Goal: Task Accomplishment & Management: Manage account settings

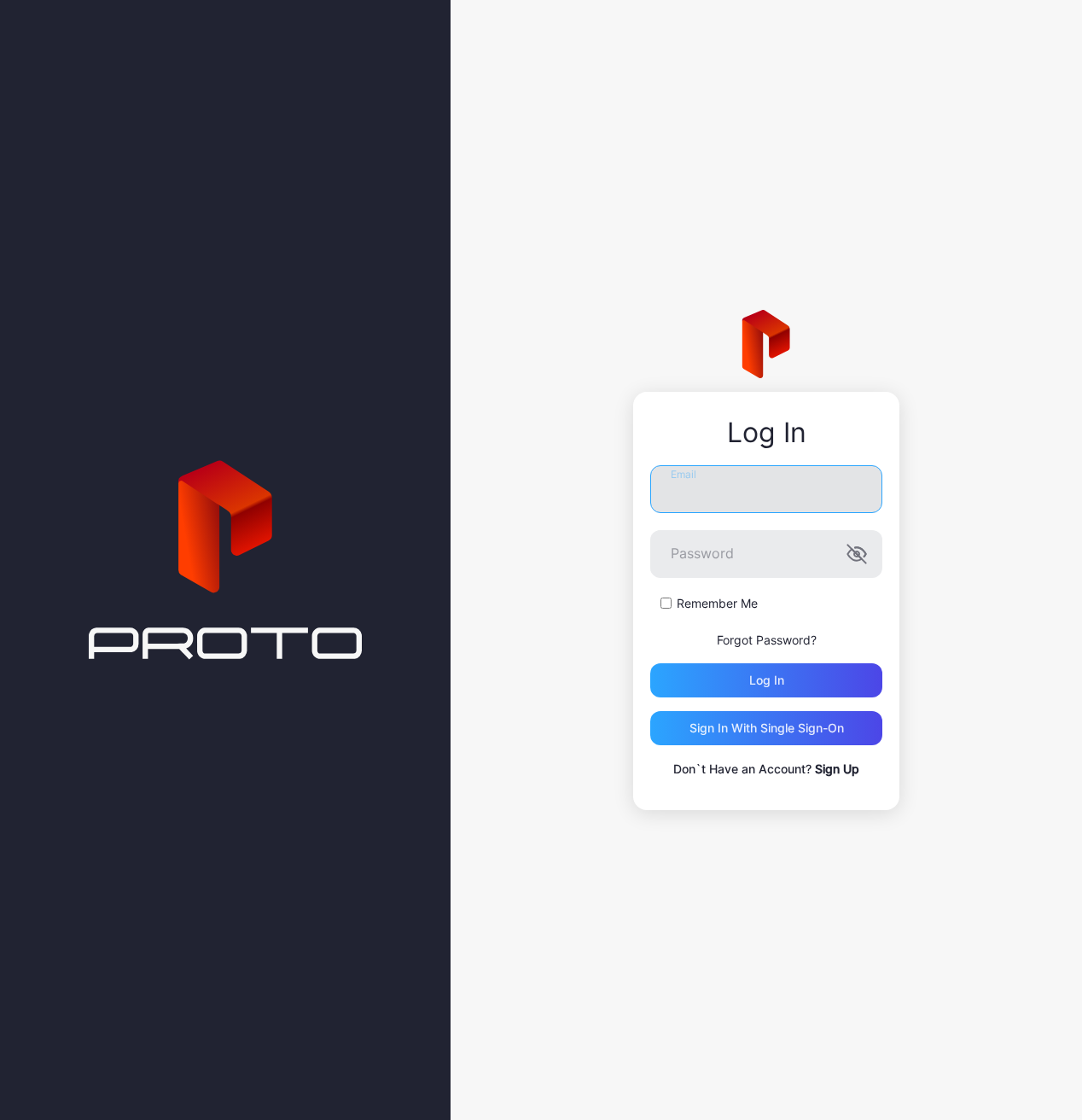
click at [734, 498] on input "Email" at bounding box center [766, 488] width 232 height 47
type input "**********"
click at [650, 663] on button "Log in" at bounding box center [766, 679] width 232 height 34
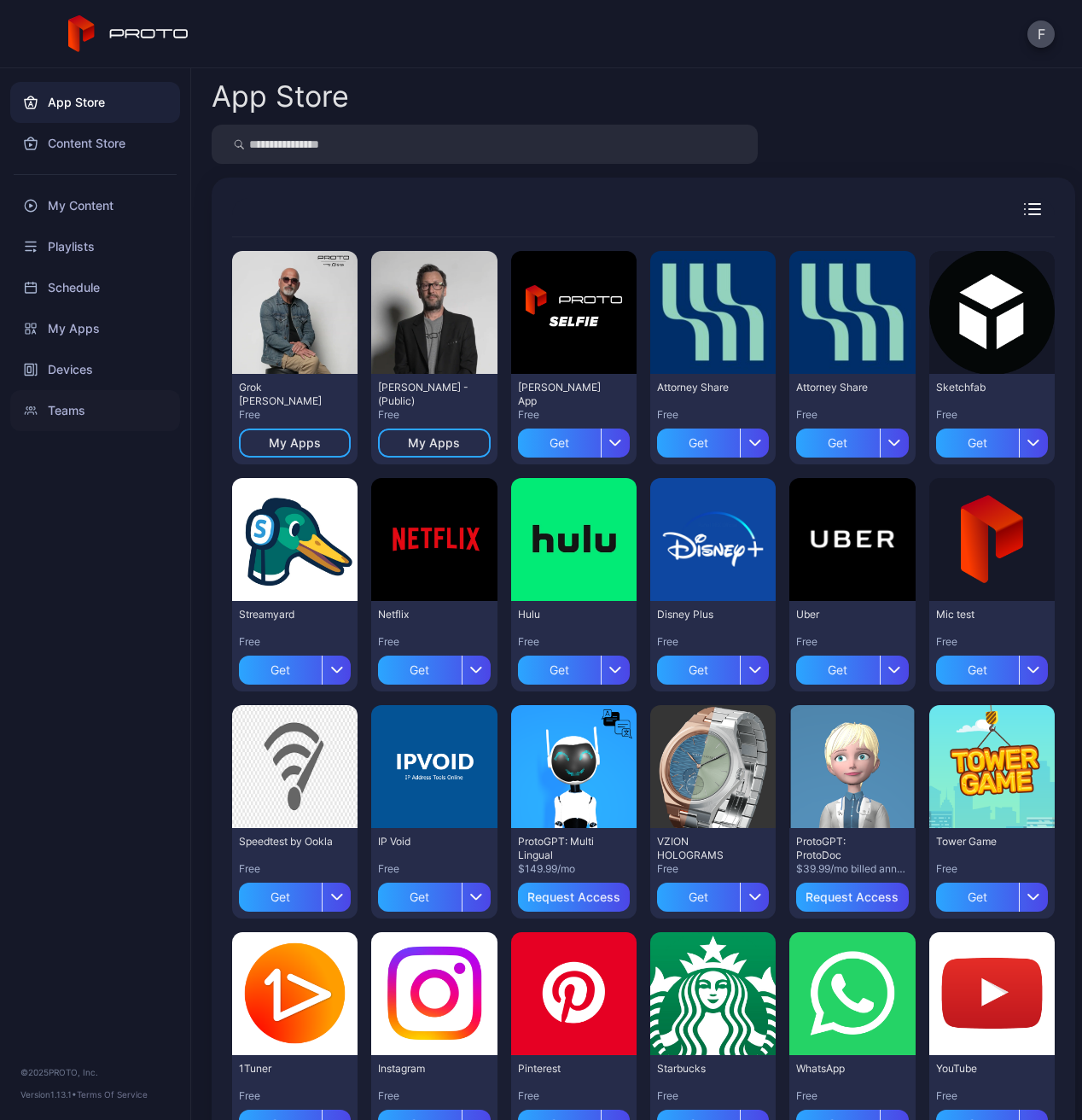
click at [76, 409] on div "Teams" at bounding box center [95, 411] width 170 height 41
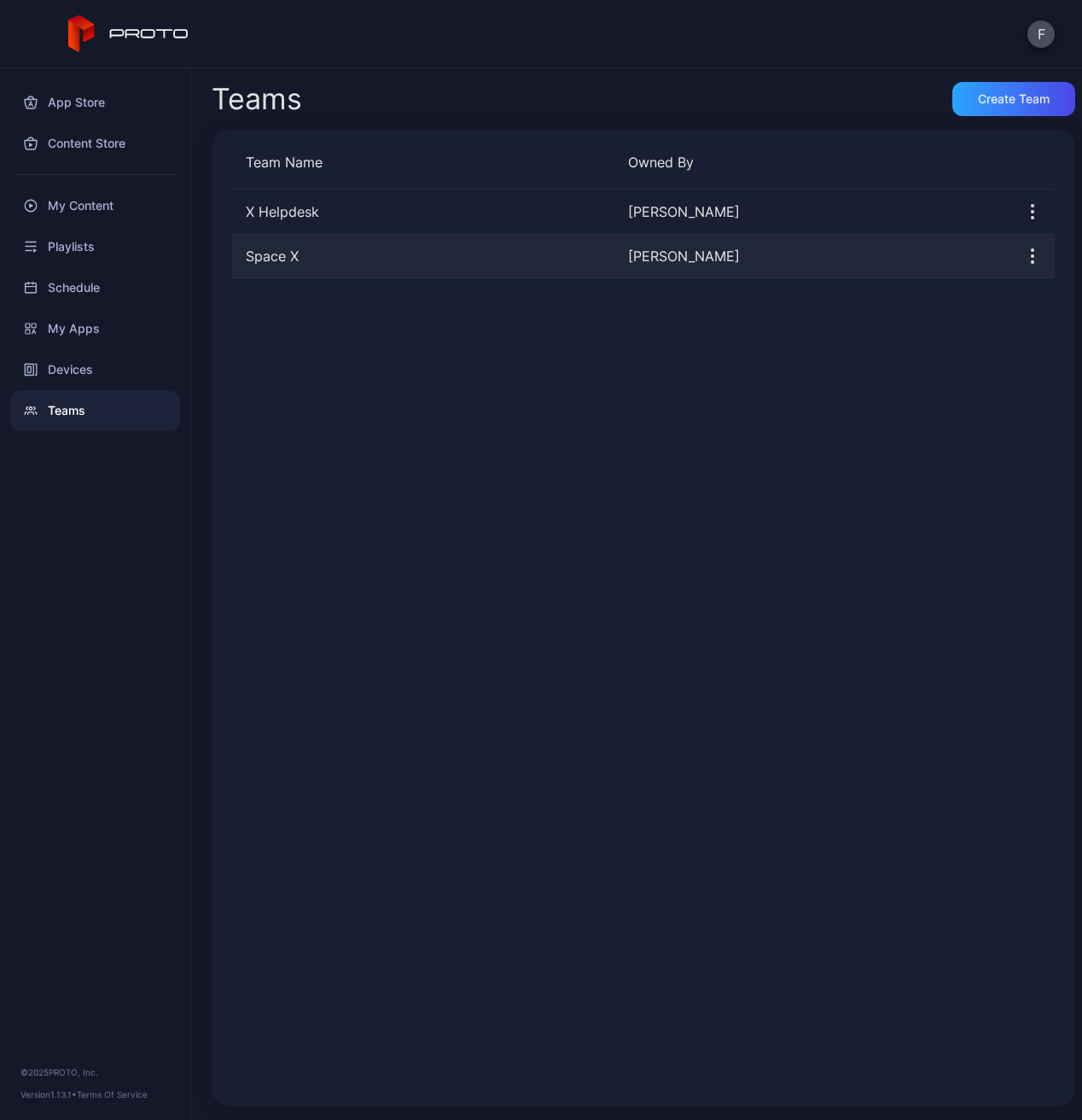
click at [412, 250] on div "Space X" at bounding box center [423, 256] width 383 height 20
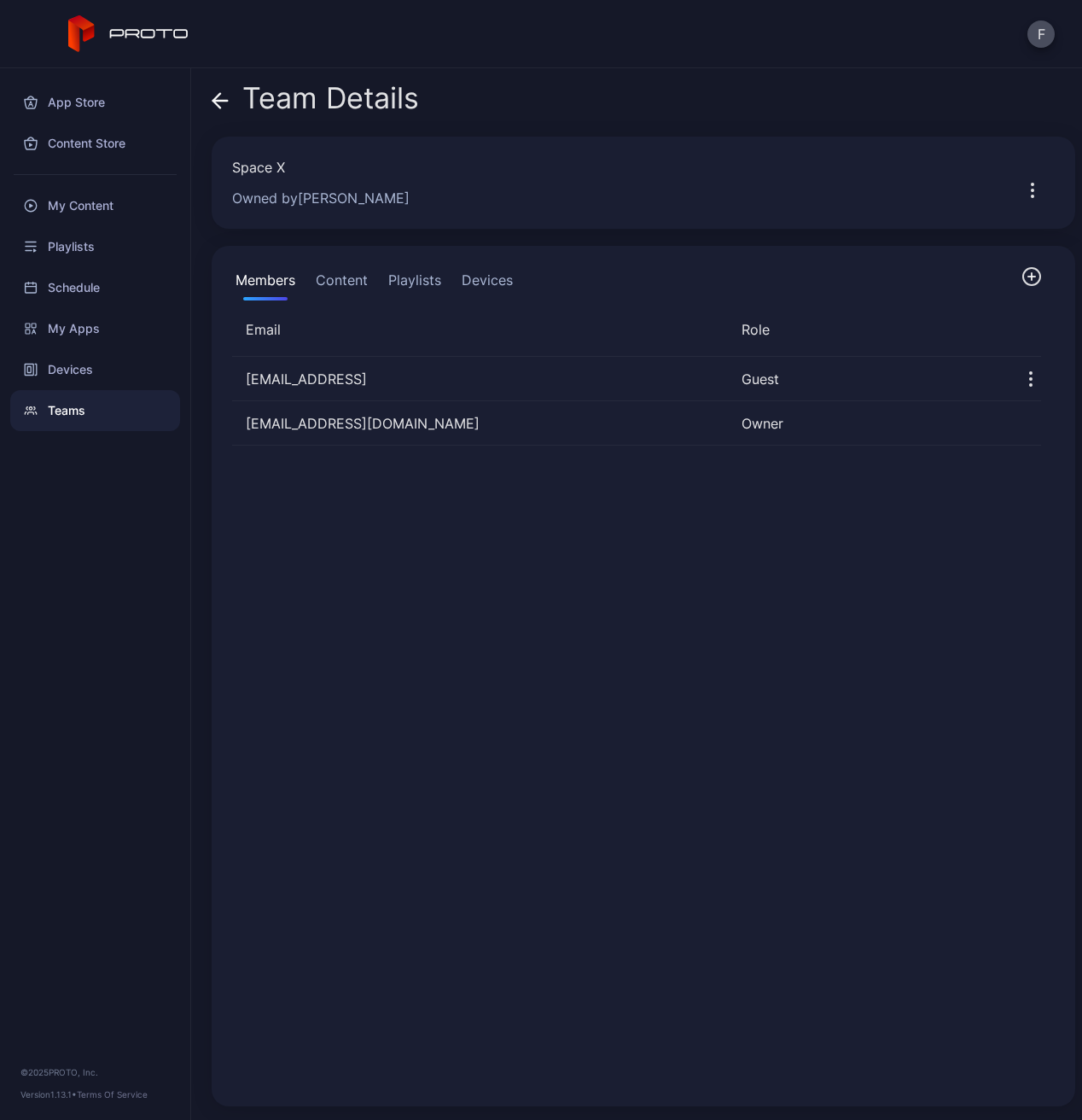
click at [1021, 270] on icon "button" at bounding box center [1031, 276] width 20 height 20
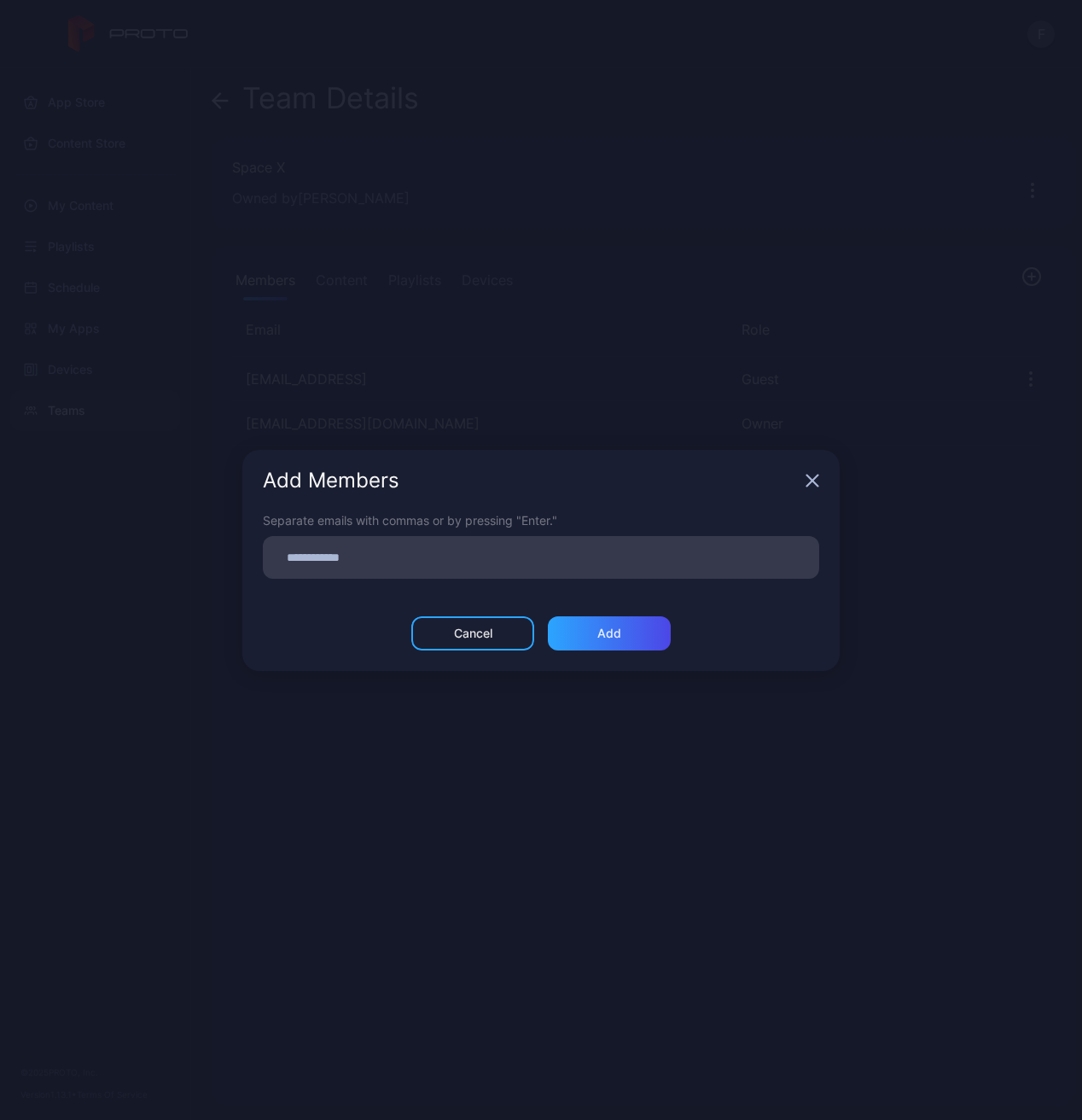
click at [419, 563] on input at bounding box center [541, 557] width 536 height 22
paste input
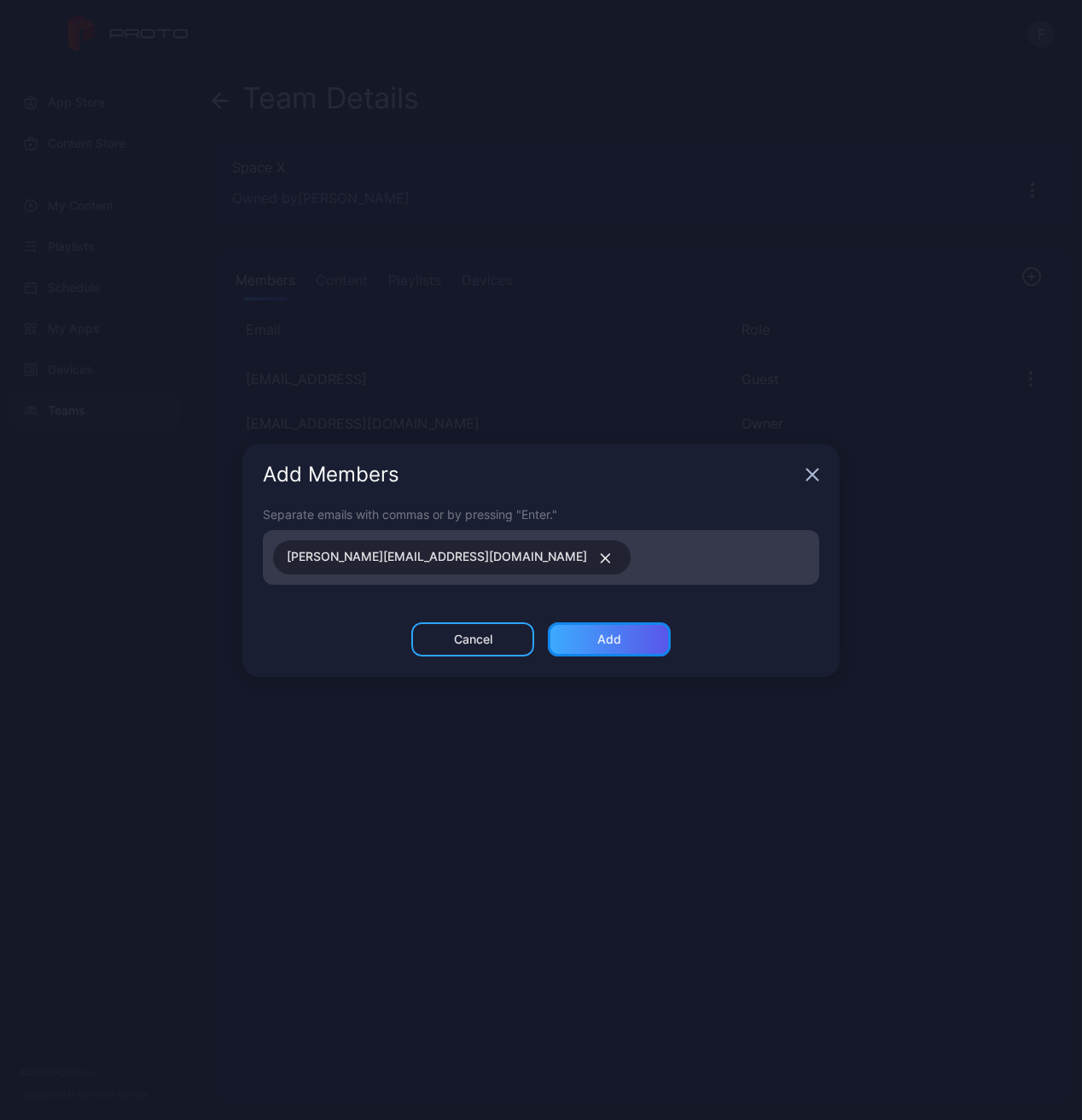
click at [641, 641] on div "Add" at bounding box center [609, 638] width 123 height 34
